Goal: Task Accomplishment & Management: Manage account settings

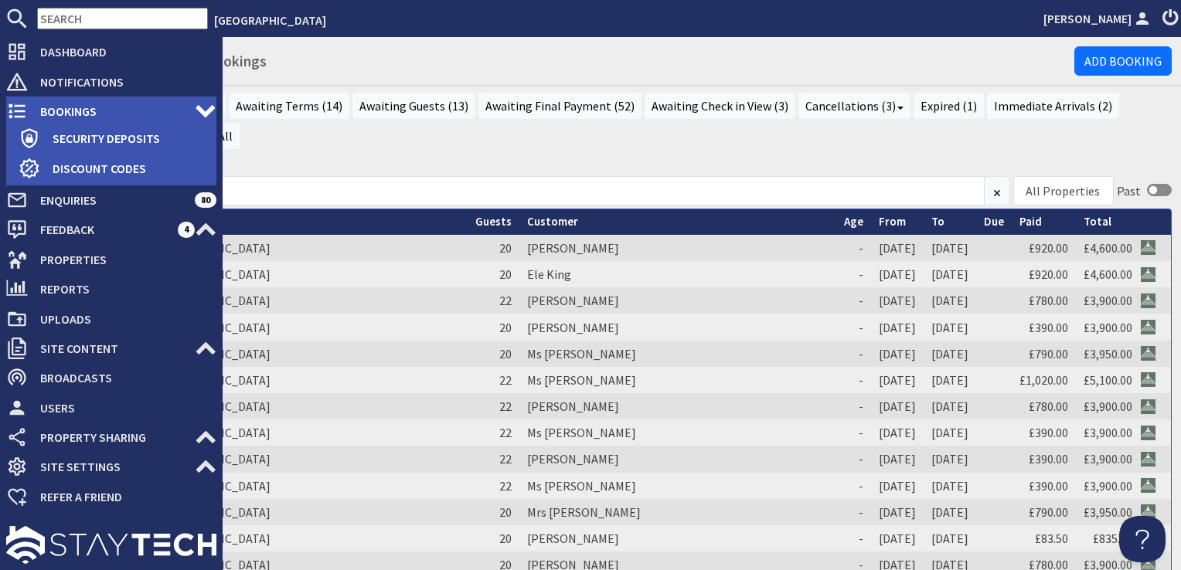
click at [59, 107] on span "Bookings" at bounding box center [111, 111] width 167 height 25
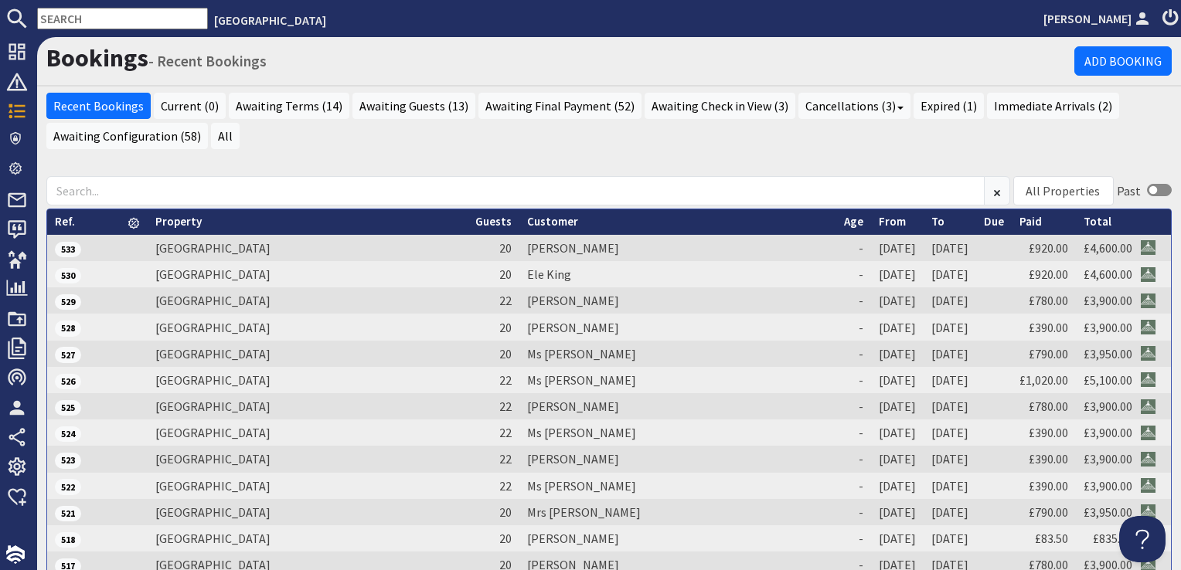
click at [879, 219] on link "From" at bounding box center [892, 221] width 27 height 15
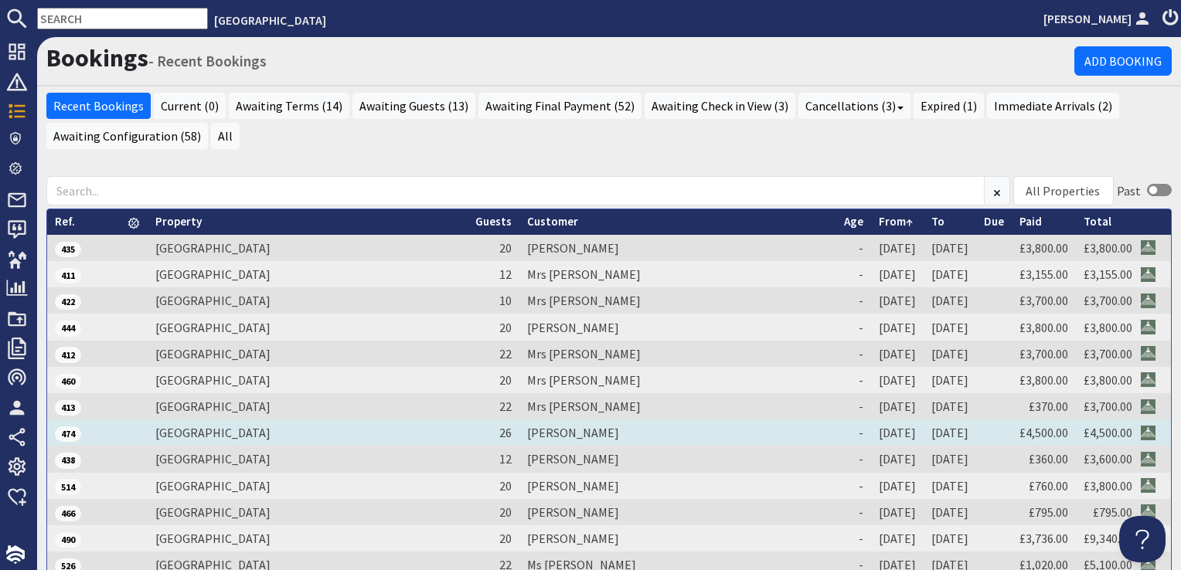
scroll to position [77, 0]
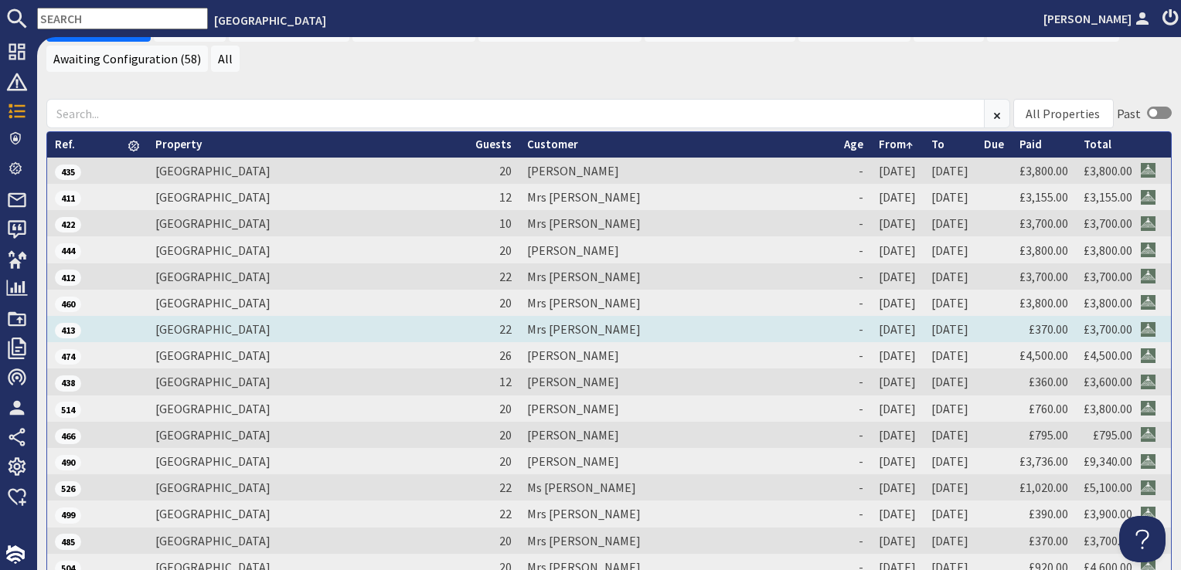
click at [519, 322] on td "Mrs [PERSON_NAME]" at bounding box center [677, 329] width 317 height 26
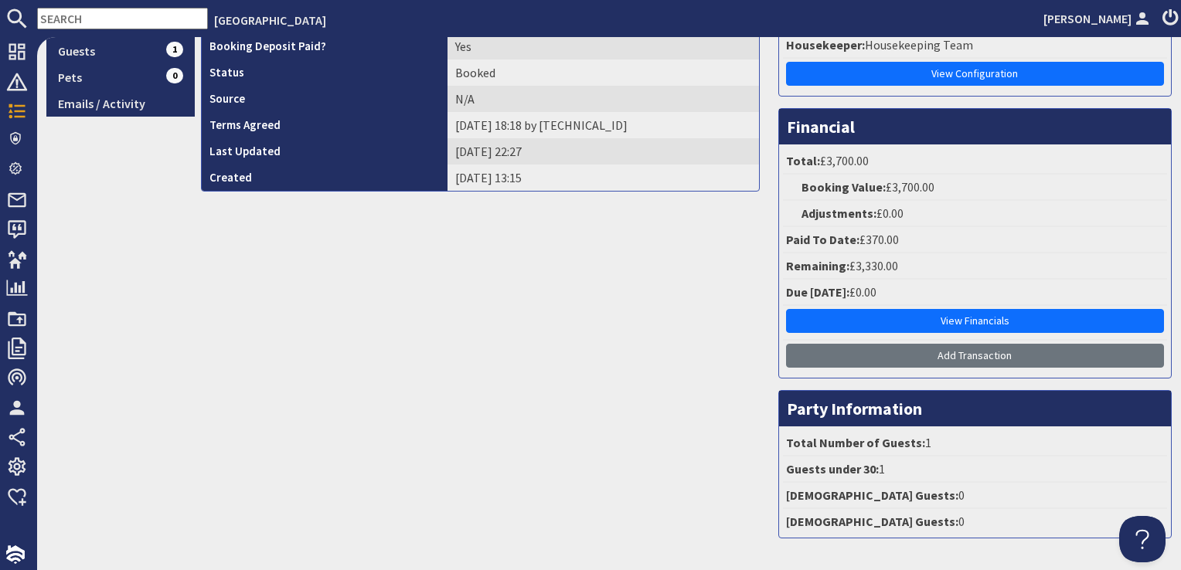
scroll to position [386, 0]
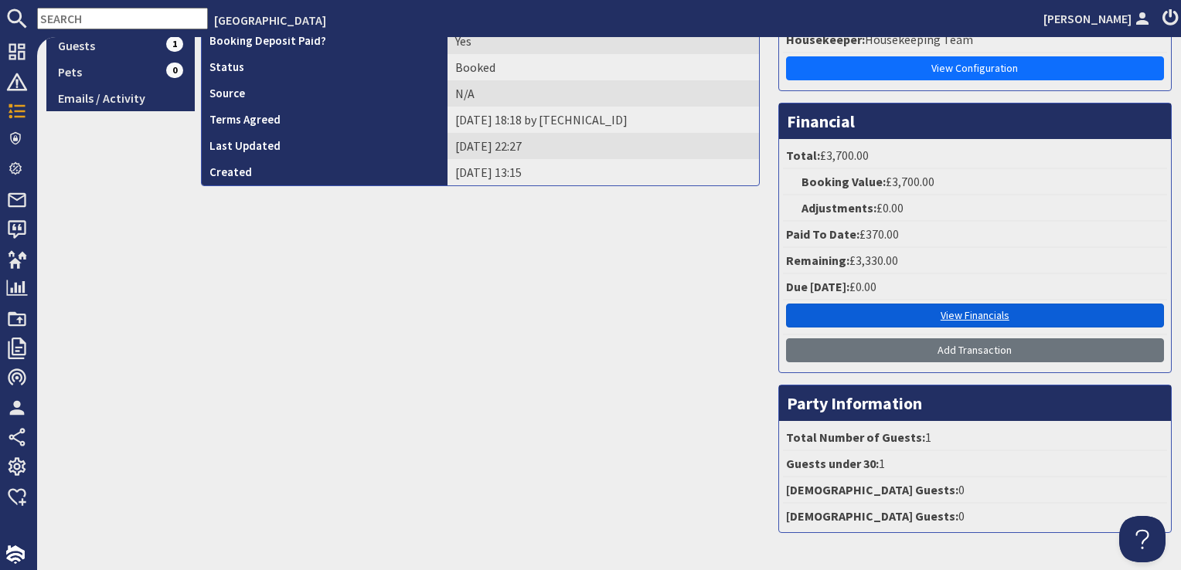
click at [966, 313] on link "View Financials" at bounding box center [975, 316] width 378 height 24
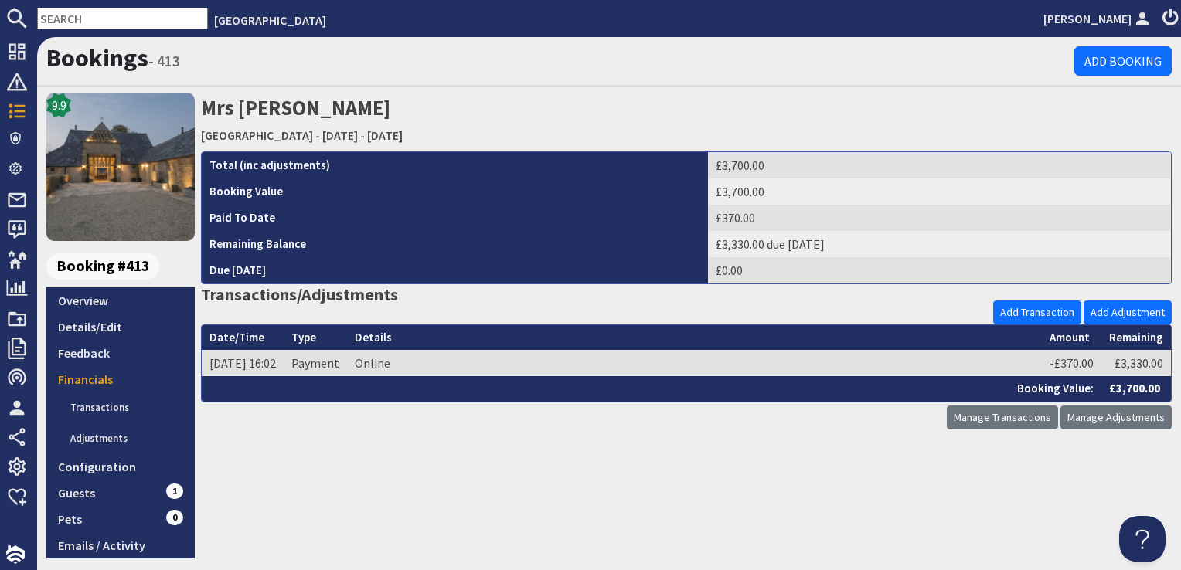
click at [138, 9] on input "text" at bounding box center [122, 19] width 171 height 22
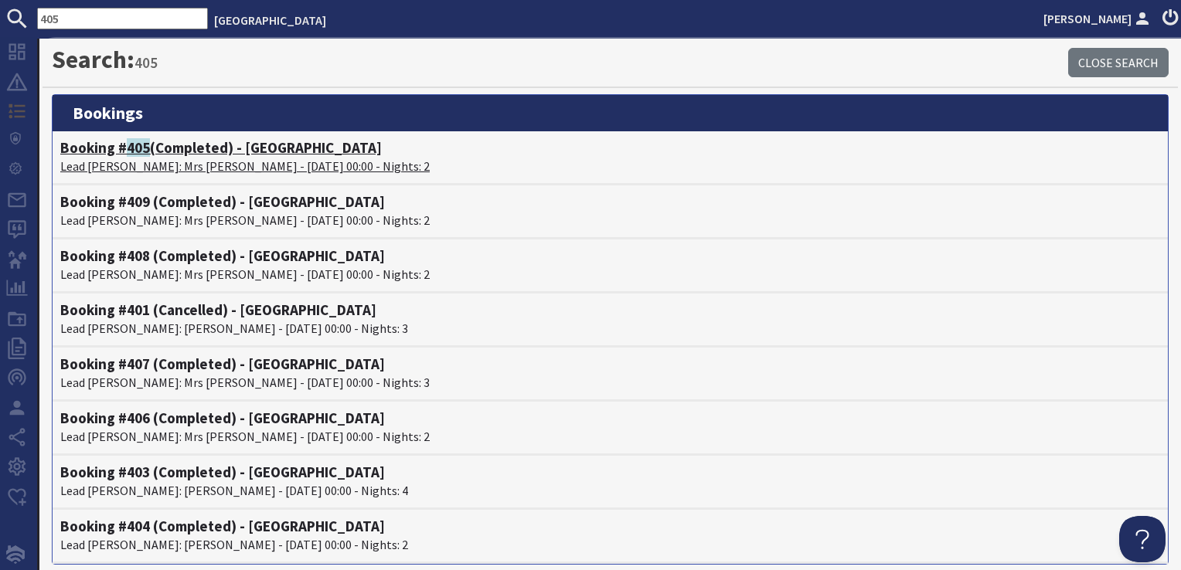
type input "405"
click at [267, 147] on h4 "Booking # 405 (Completed) - [GEOGRAPHIC_DATA]" at bounding box center [610, 148] width 1100 height 18
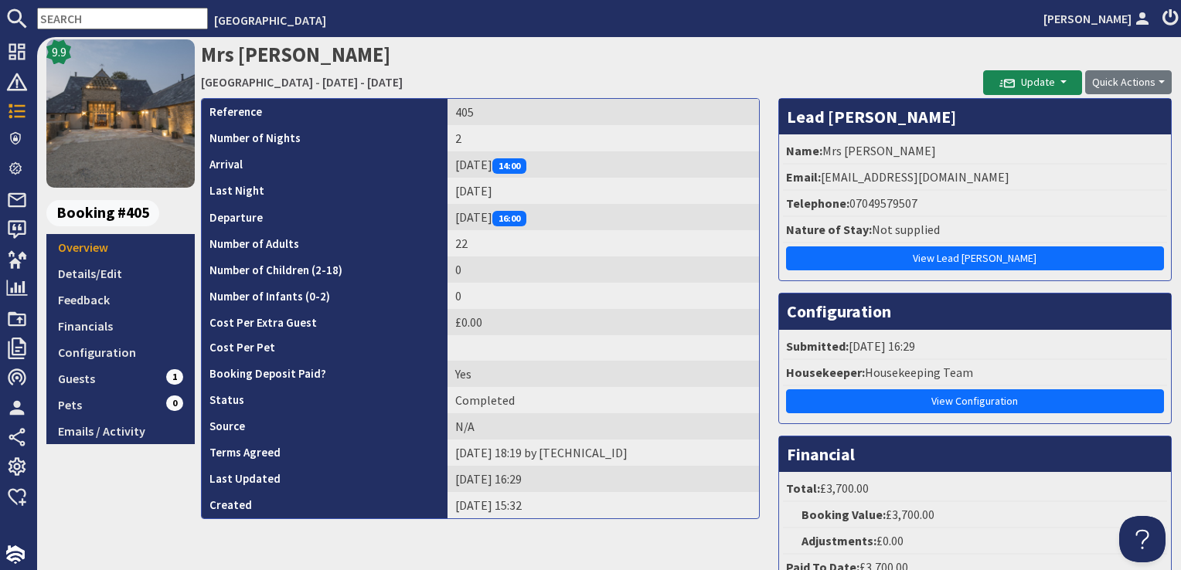
scroll to position [155, 0]
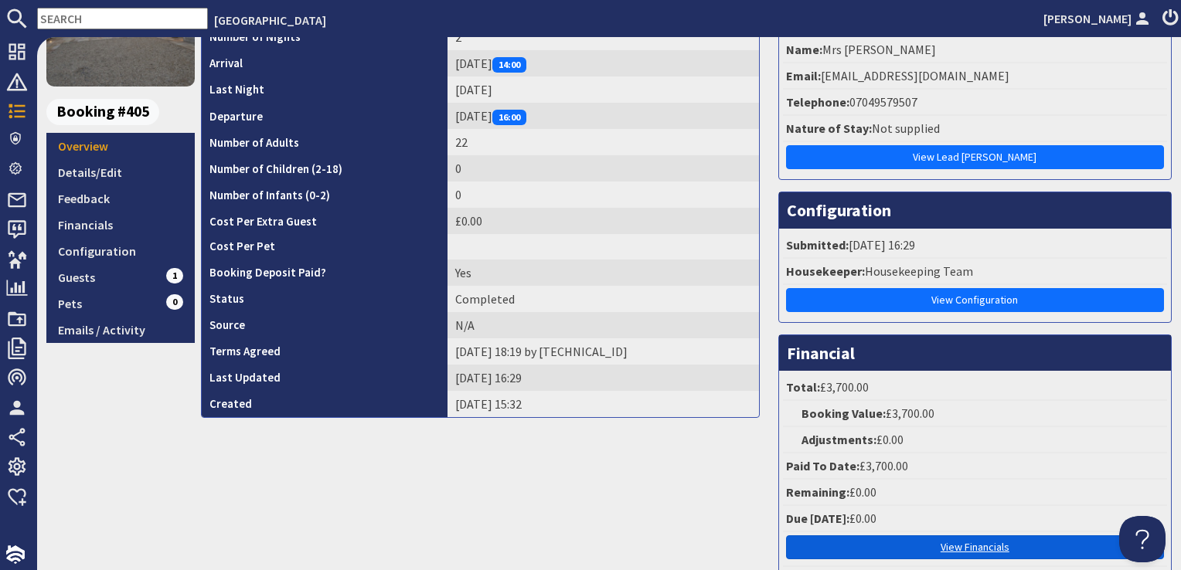
click at [955, 536] on link "View Financials" at bounding box center [975, 548] width 378 height 24
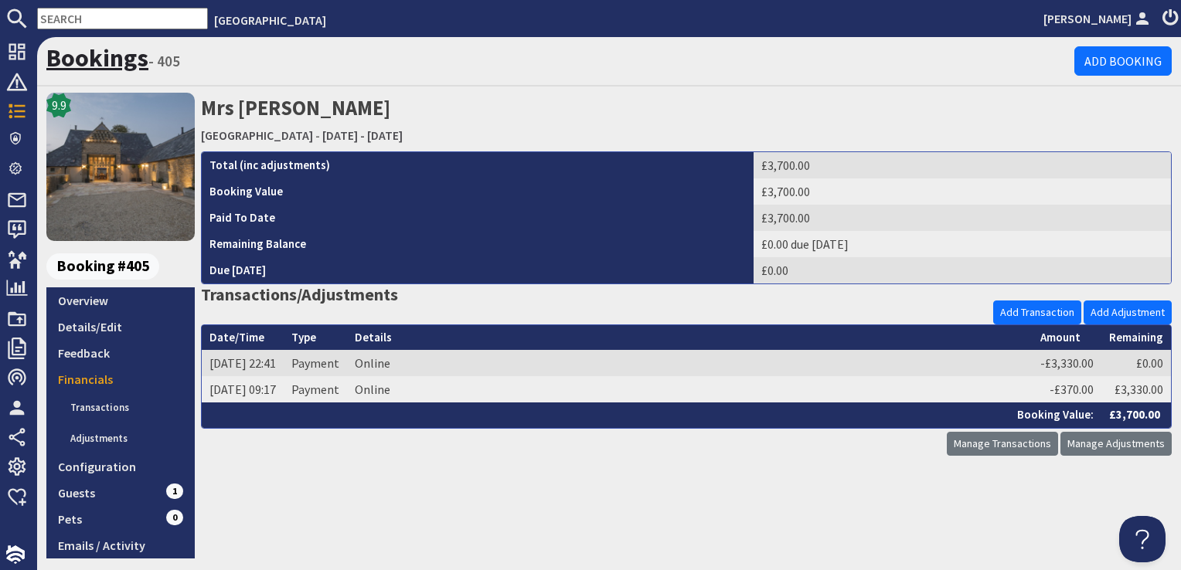
click at [95, 65] on link "Bookings" at bounding box center [97, 58] width 102 height 31
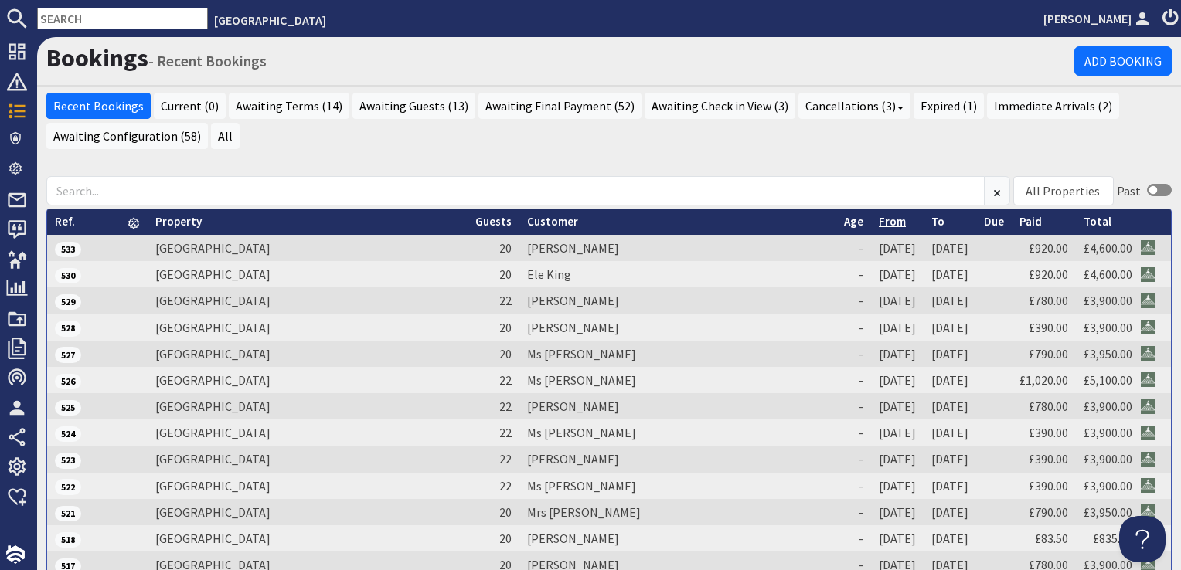
click at [879, 224] on link "From" at bounding box center [892, 221] width 27 height 15
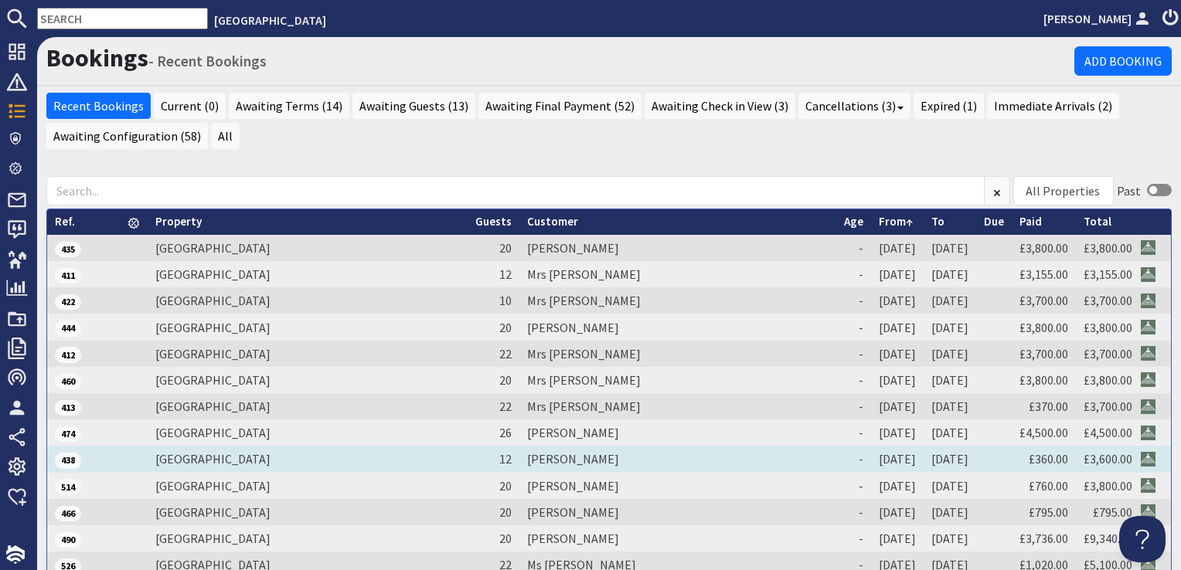
click at [519, 453] on td "[PERSON_NAME]" at bounding box center [677, 459] width 317 height 26
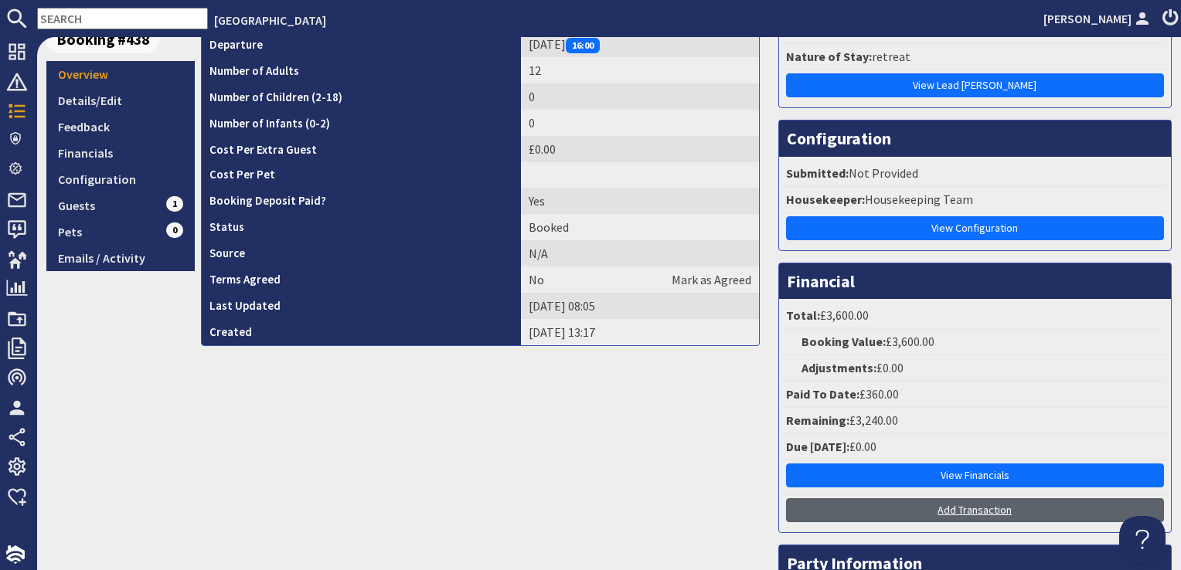
scroll to position [232, 0]
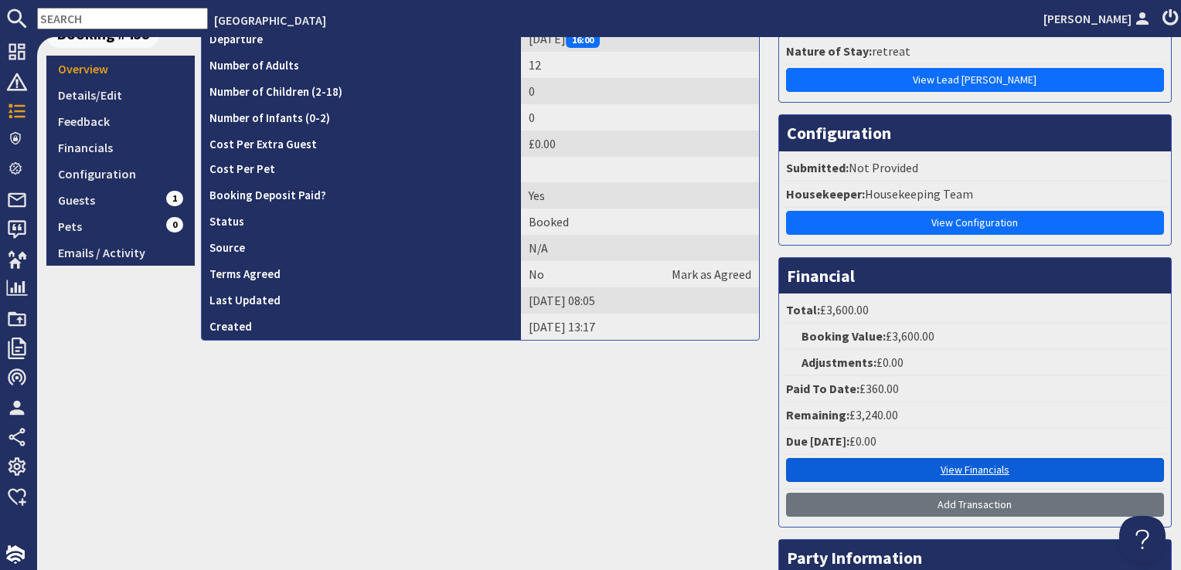
click at [959, 465] on link "View Financials" at bounding box center [975, 470] width 378 height 24
